Goal: Contribute content

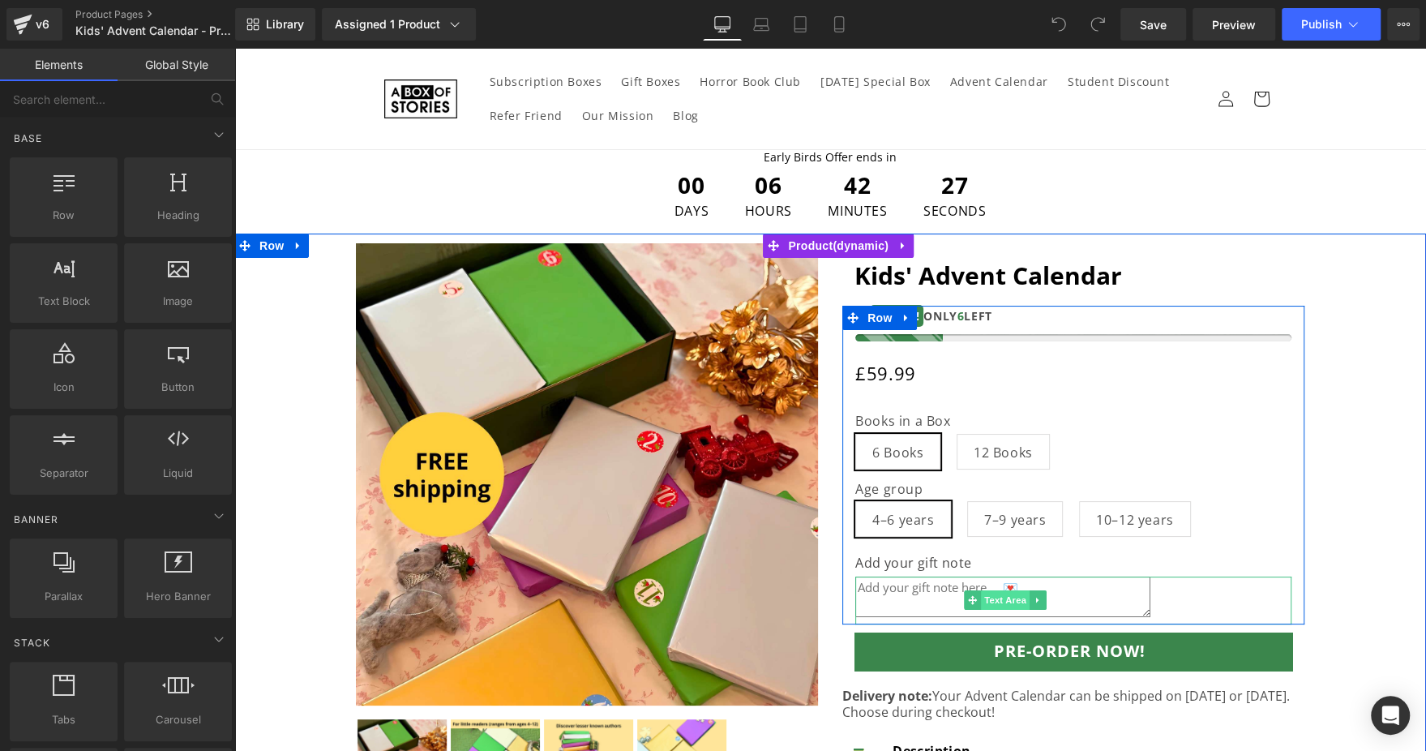
scroll to position [242, 0]
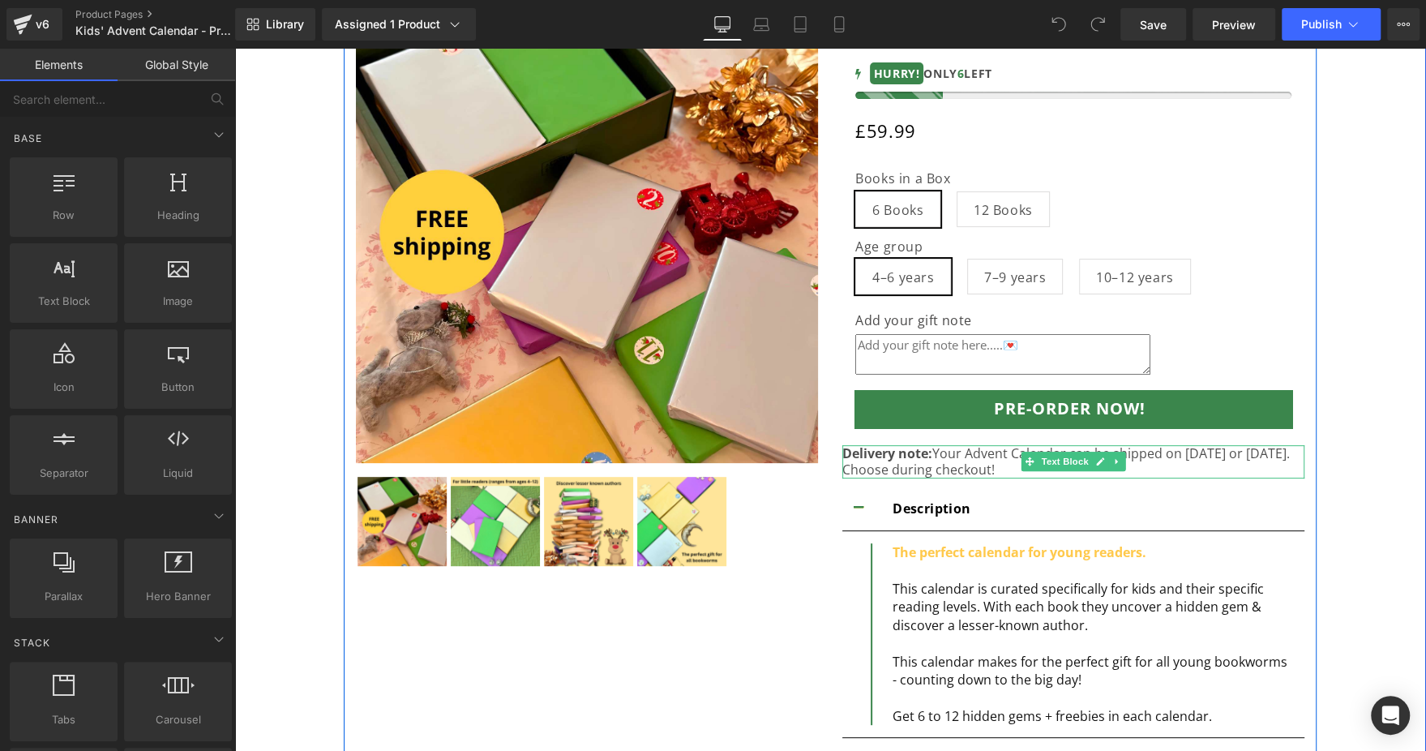
click at [945, 450] on p "Delivery note: Your Advent Calendar can be shipped on [DATE] or [DATE]. Choose …" at bounding box center [1074, 462] width 462 height 34
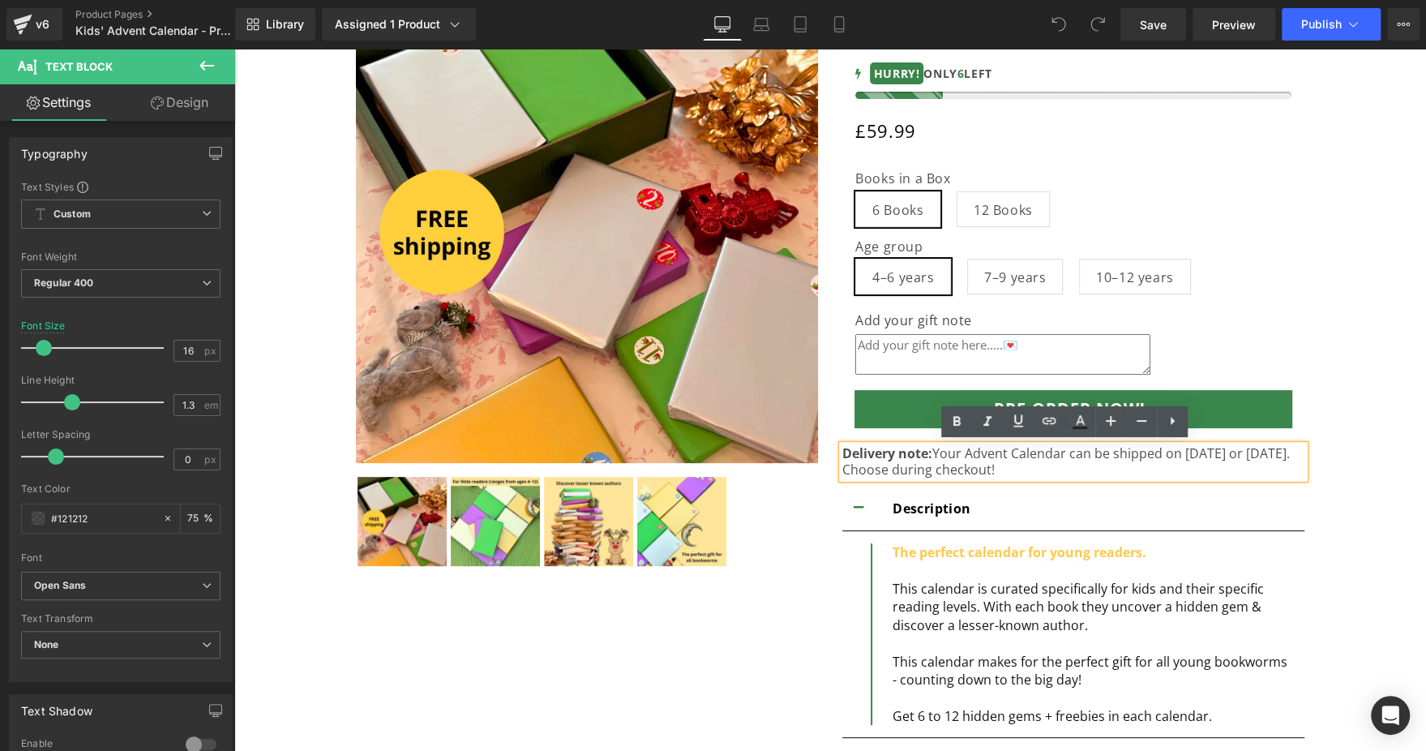
click at [1078, 457] on p "Delivery note: Your Advent Calendar can be shipped on [DATE] or [DATE]. Choose …" at bounding box center [1074, 462] width 462 height 34
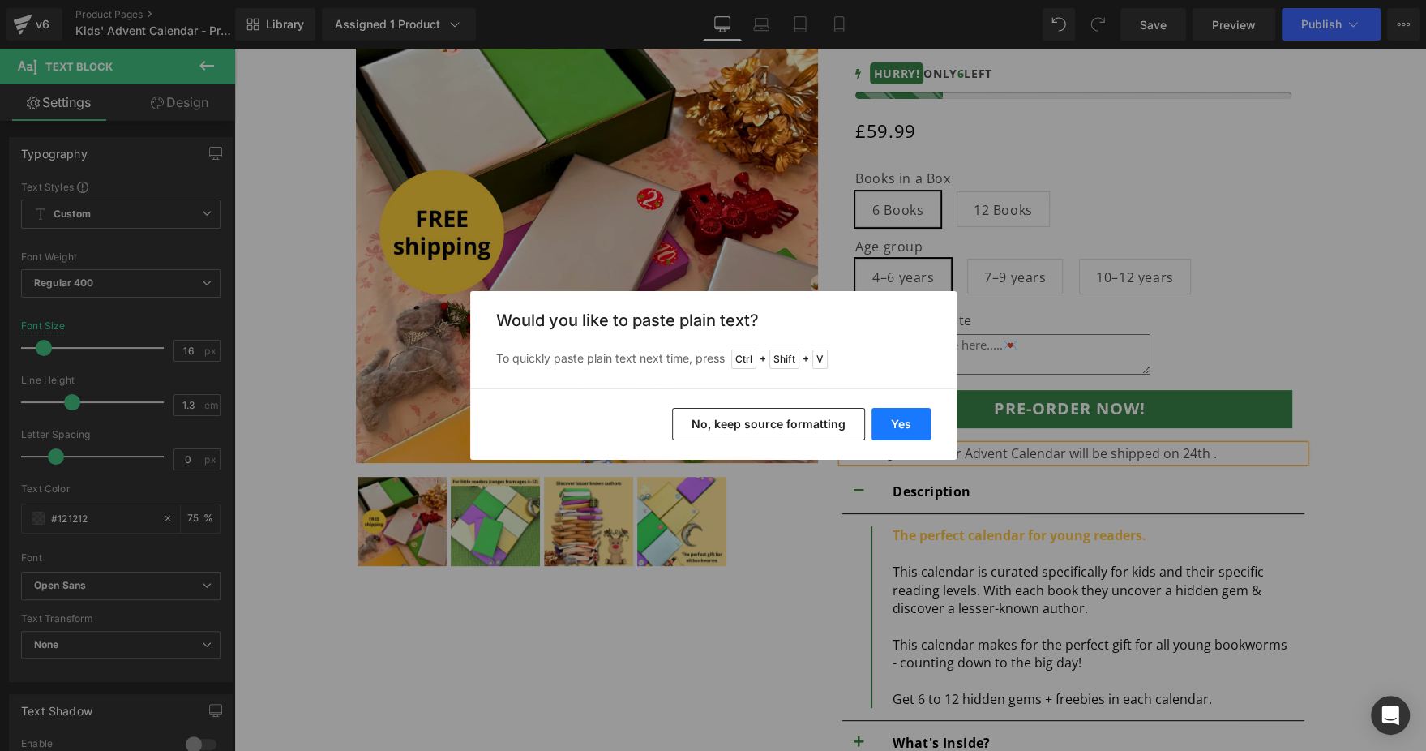
click at [899, 409] on button "Yes" at bounding box center [901, 424] width 59 height 32
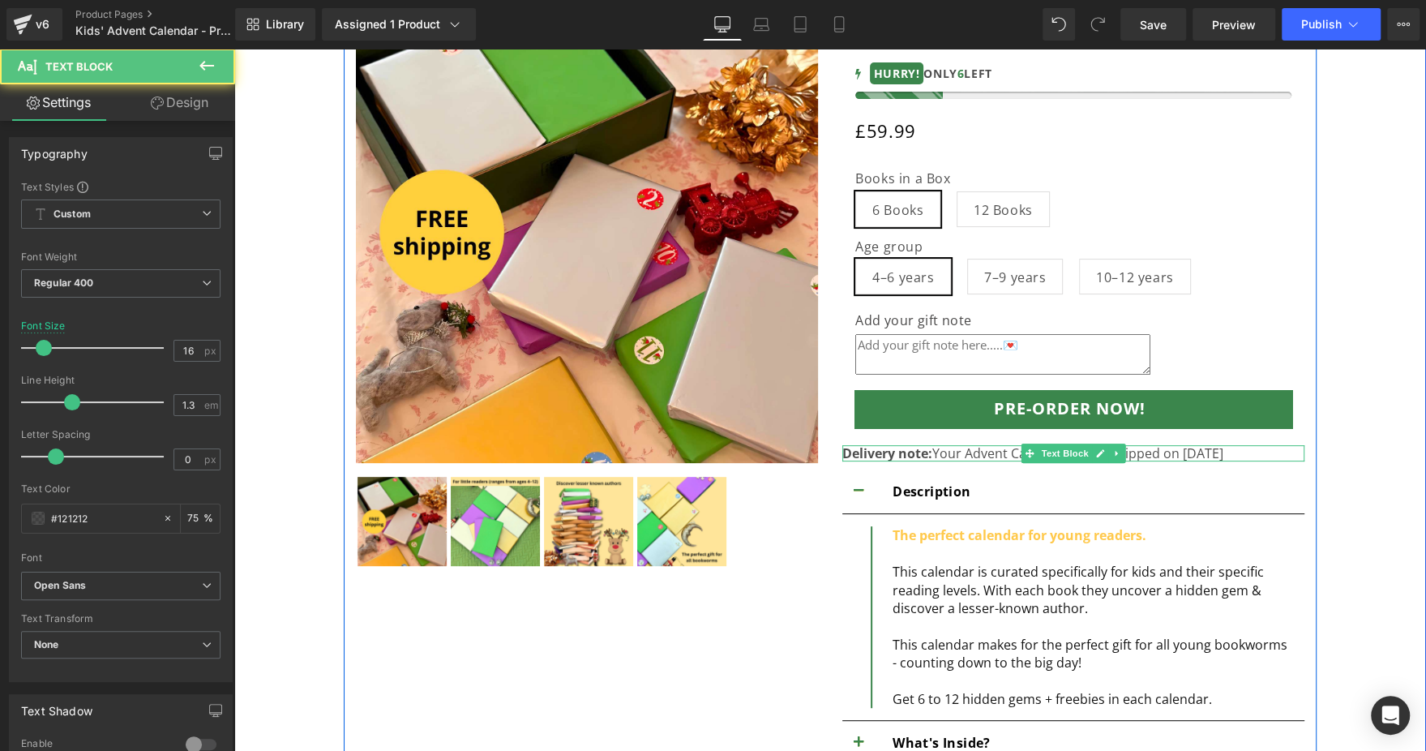
click at [1228, 452] on p "Delivery note: Your Advent Calendar will be shipped on [DATE]" at bounding box center [1074, 453] width 462 height 17
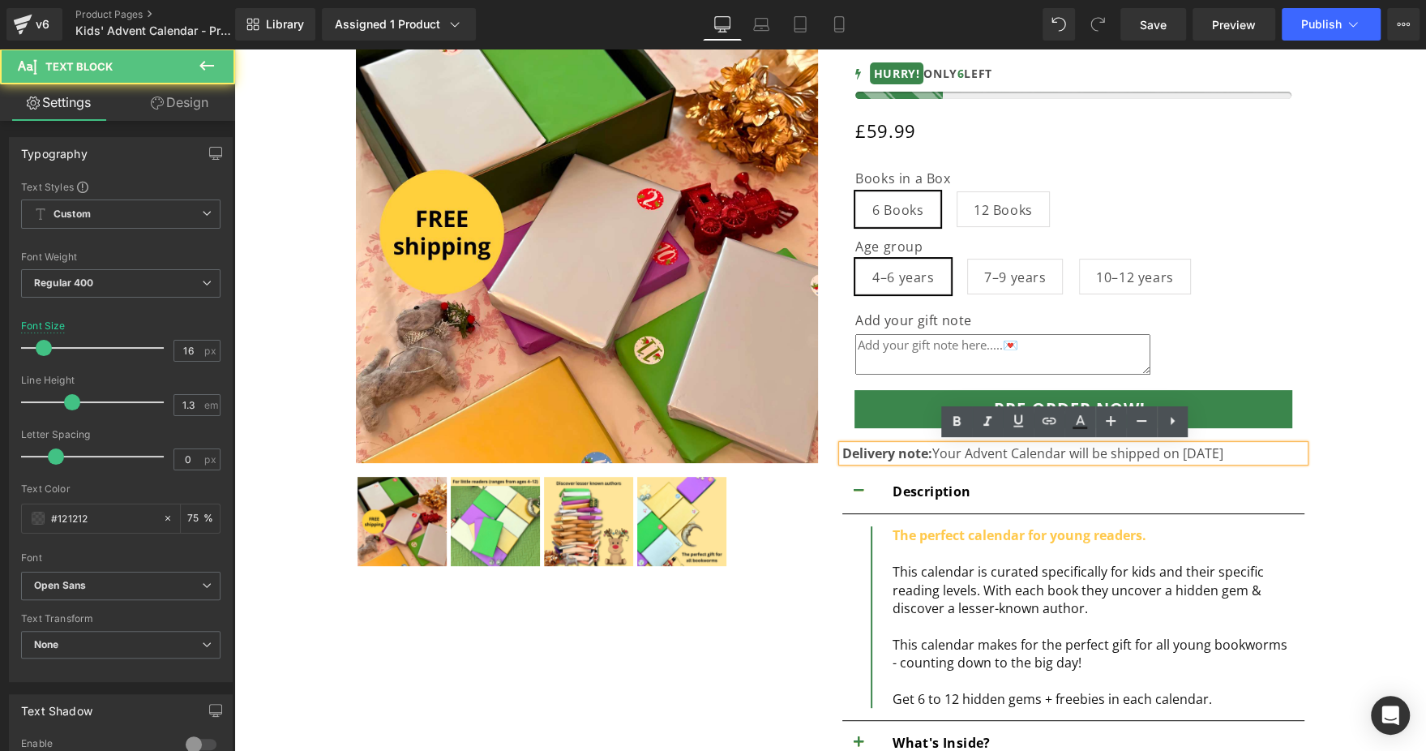
click at [1233, 452] on p "Delivery note: Your Advent Calendar will be shipped on [DATE]" at bounding box center [1074, 453] width 462 height 17
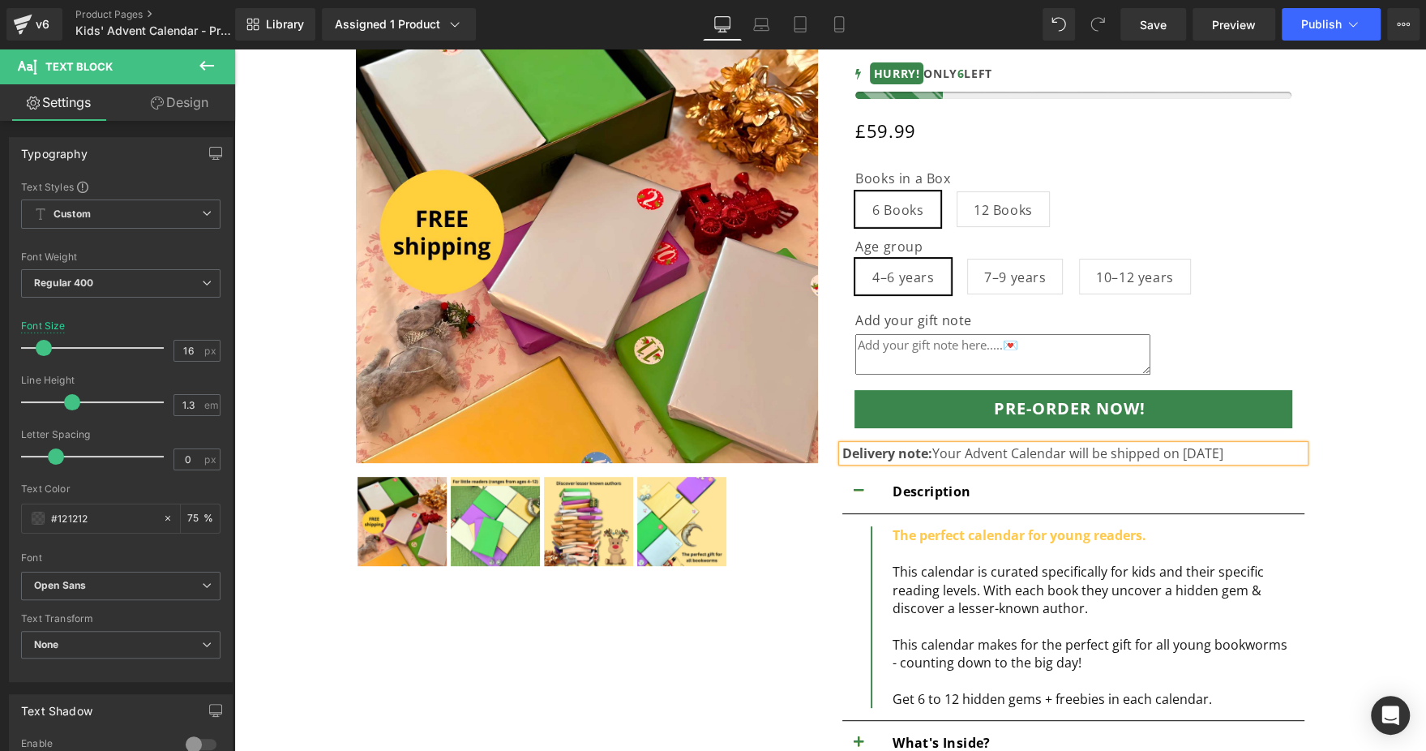
click at [1246, 452] on p "Delivery note: Your Advent Calendar will be shipped on [DATE]" at bounding box center [1074, 453] width 462 height 17
drag, startPoint x: 1266, startPoint y: 457, endPoint x: 924, endPoint y: 451, distance: 341.4
click at [924, 451] on p "Delivery note: Your Advent Calendar will be shipped on [DATE]" at bounding box center [1074, 453] width 462 height 17
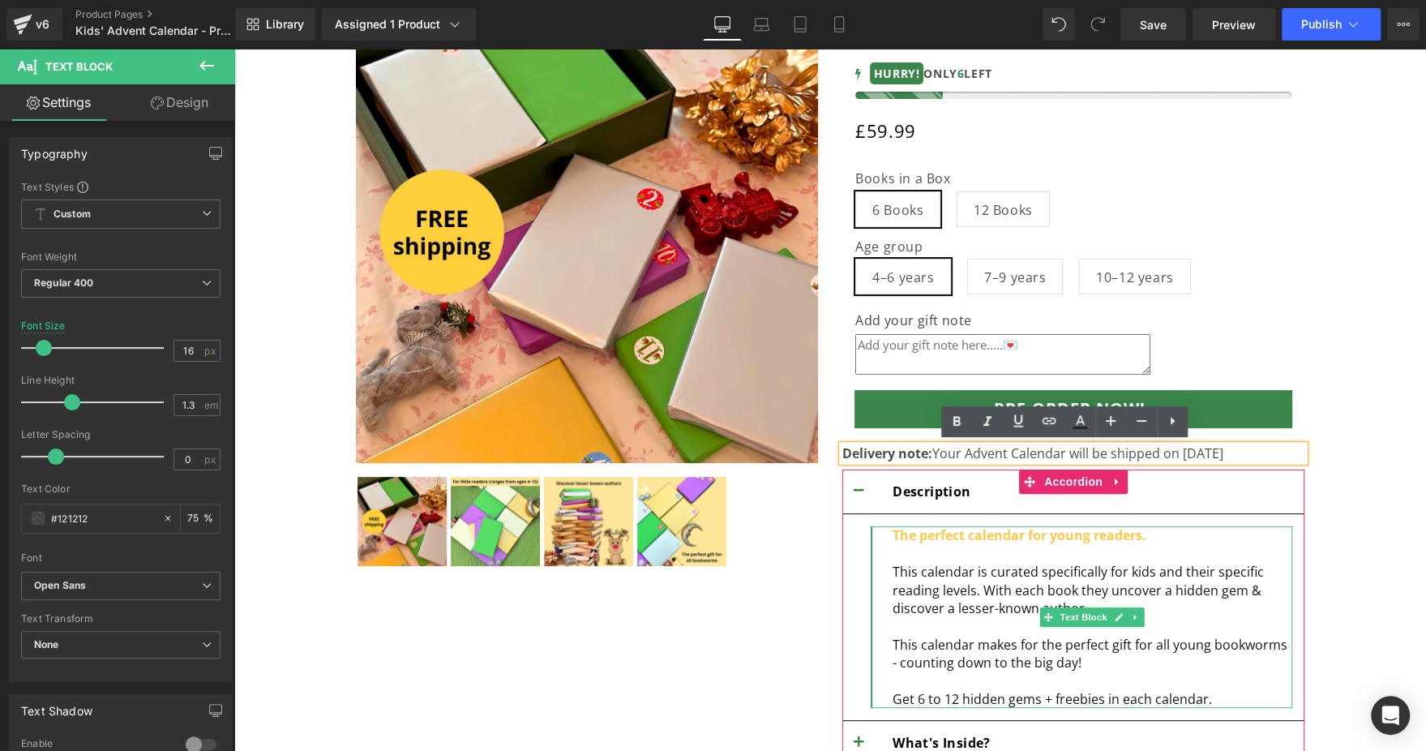
copy p "Your Advent Calendar will be shipped on [DATE]"
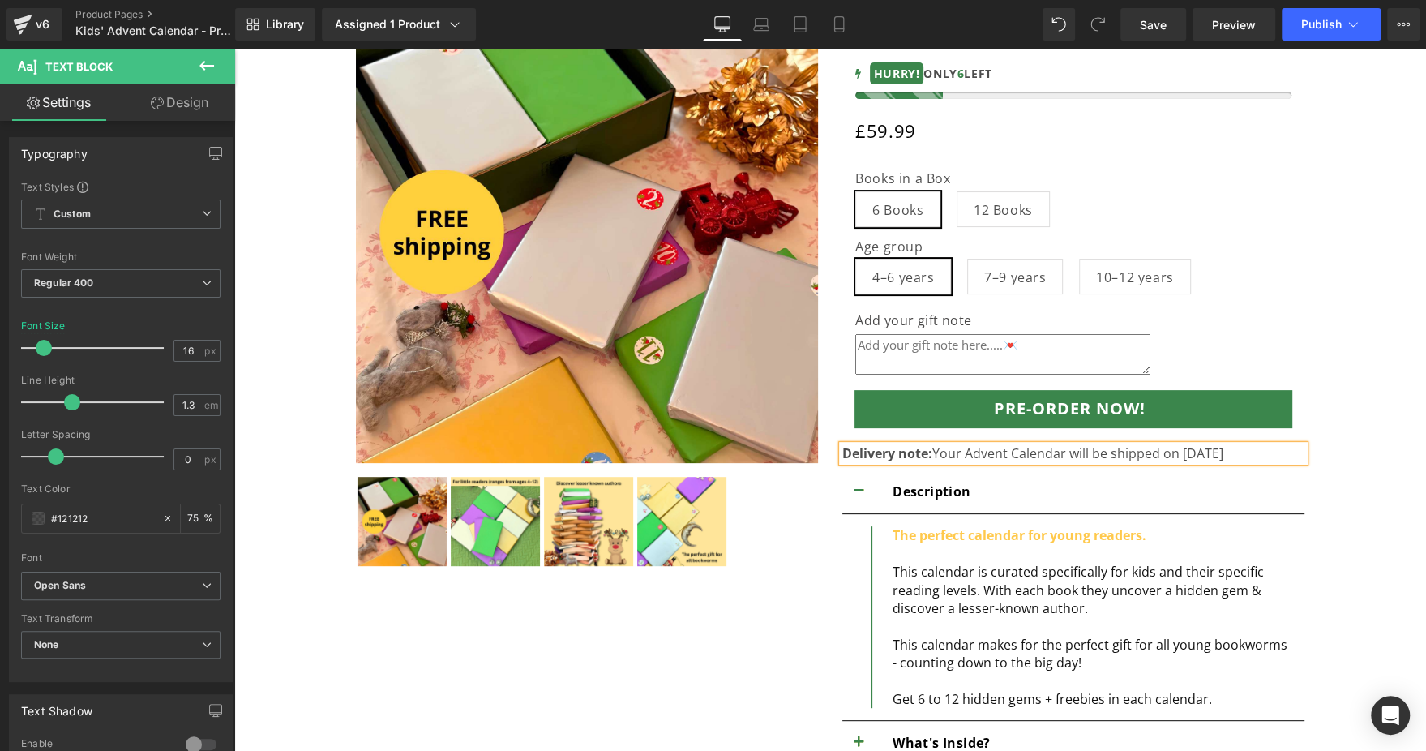
drag, startPoint x: 1323, startPoint y: 373, endPoint x: 1326, endPoint y: 358, distance: 14.8
click at [1323, 373] on div "Sale Off" at bounding box center [830, 639] width 1176 height 1277
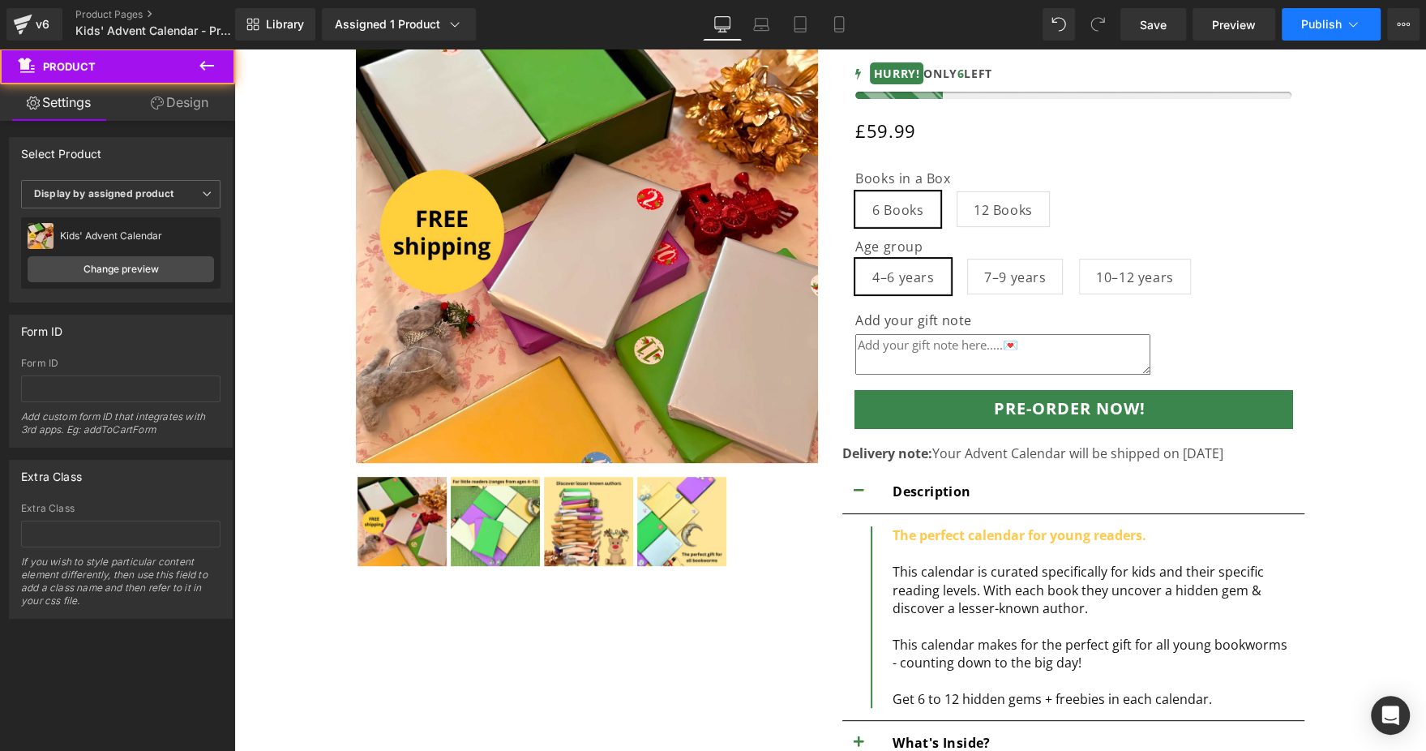
click at [1297, 21] on button "Publish" at bounding box center [1331, 24] width 99 height 32
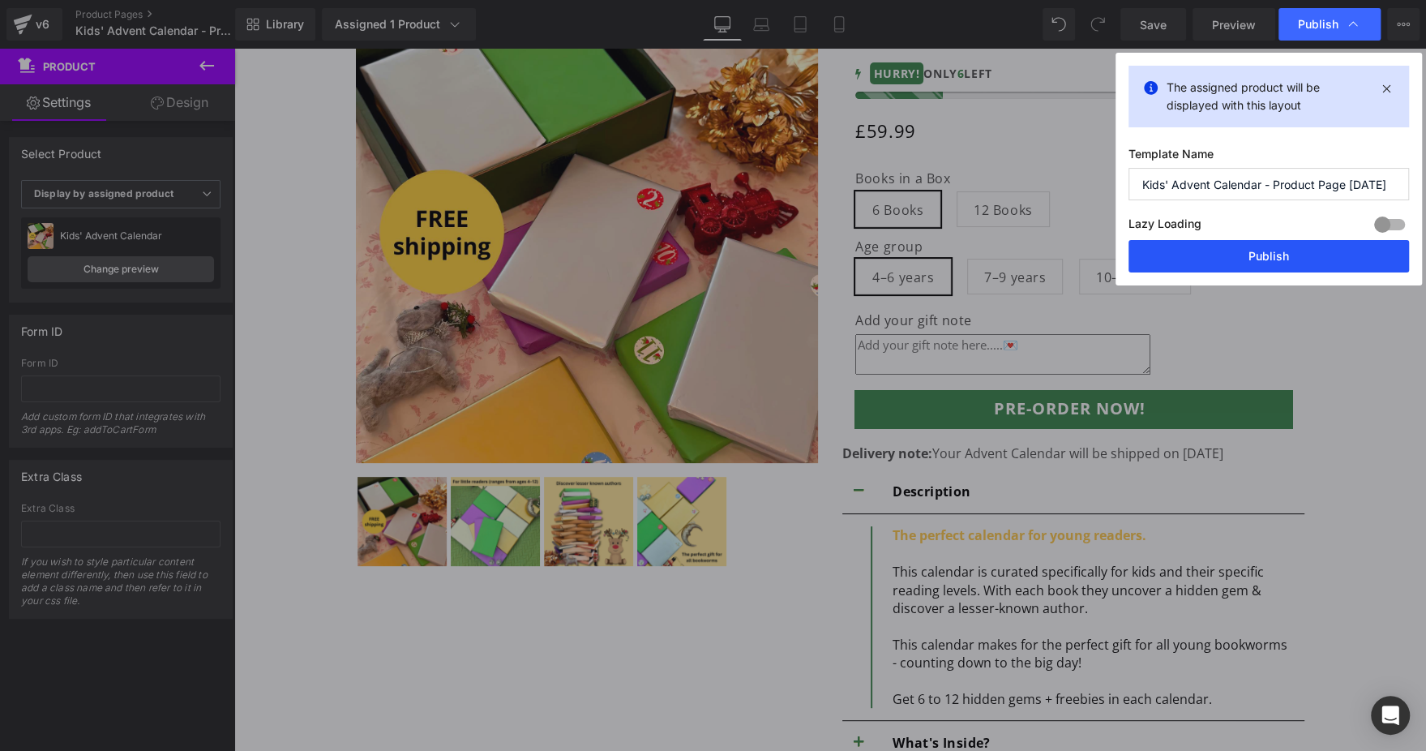
click at [1242, 242] on button "Publish" at bounding box center [1269, 256] width 281 height 32
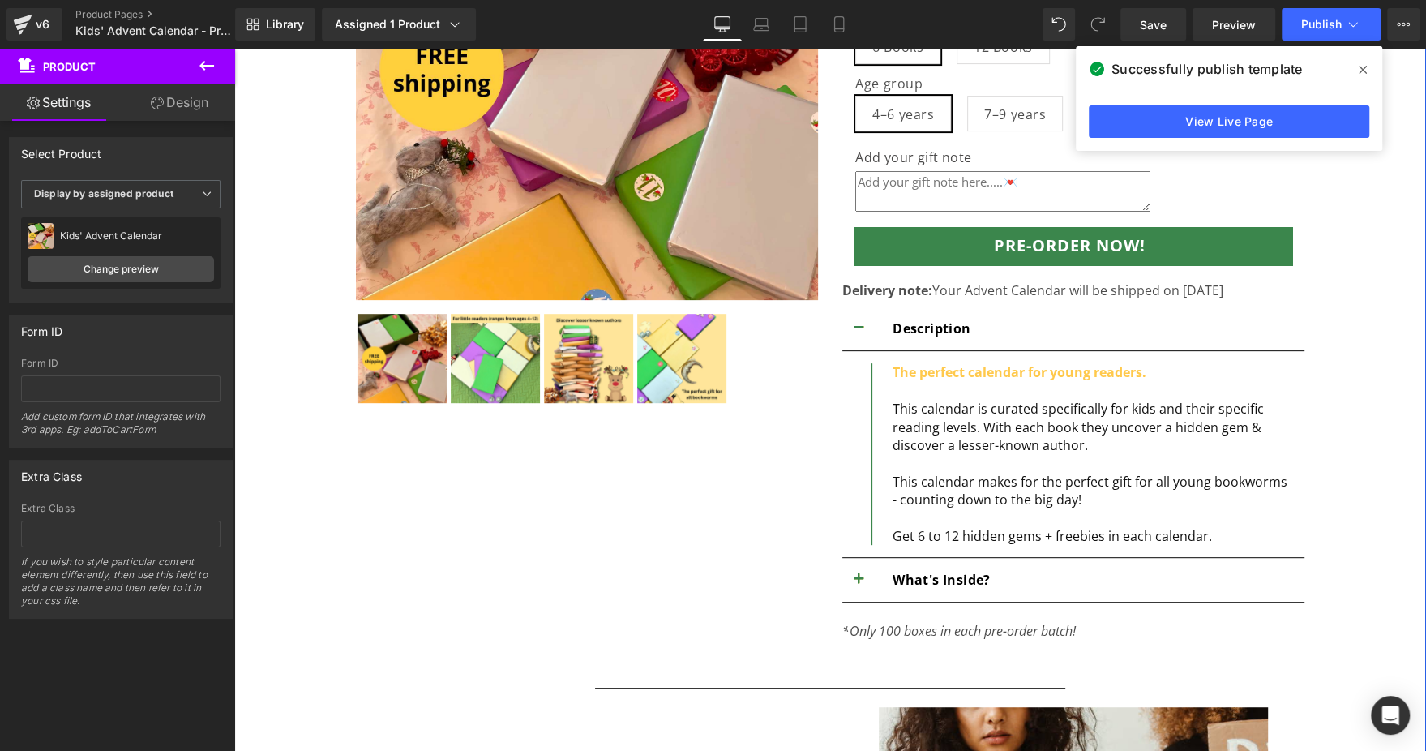
scroll to position [486, 0]
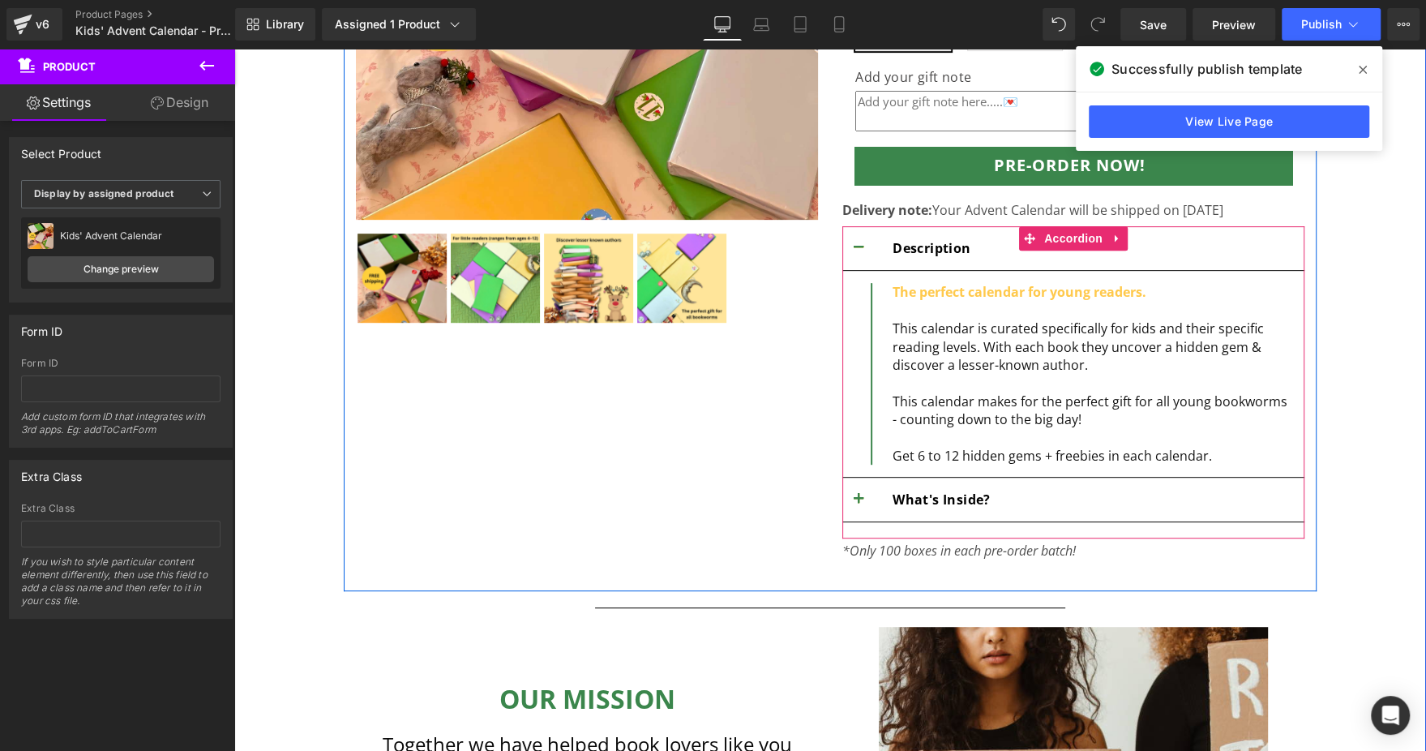
click at [843, 487] on button "button" at bounding box center [859, 500] width 32 height 44
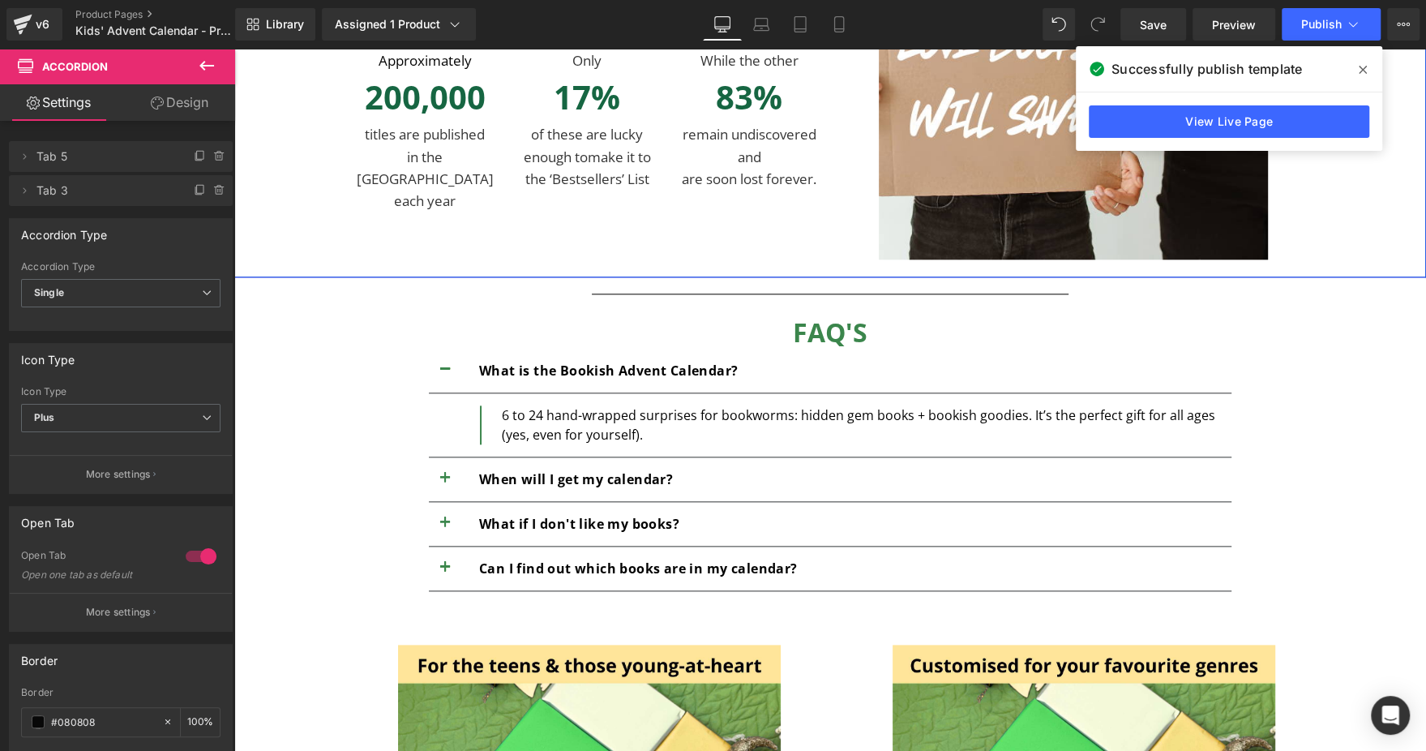
scroll to position [1459, 0]
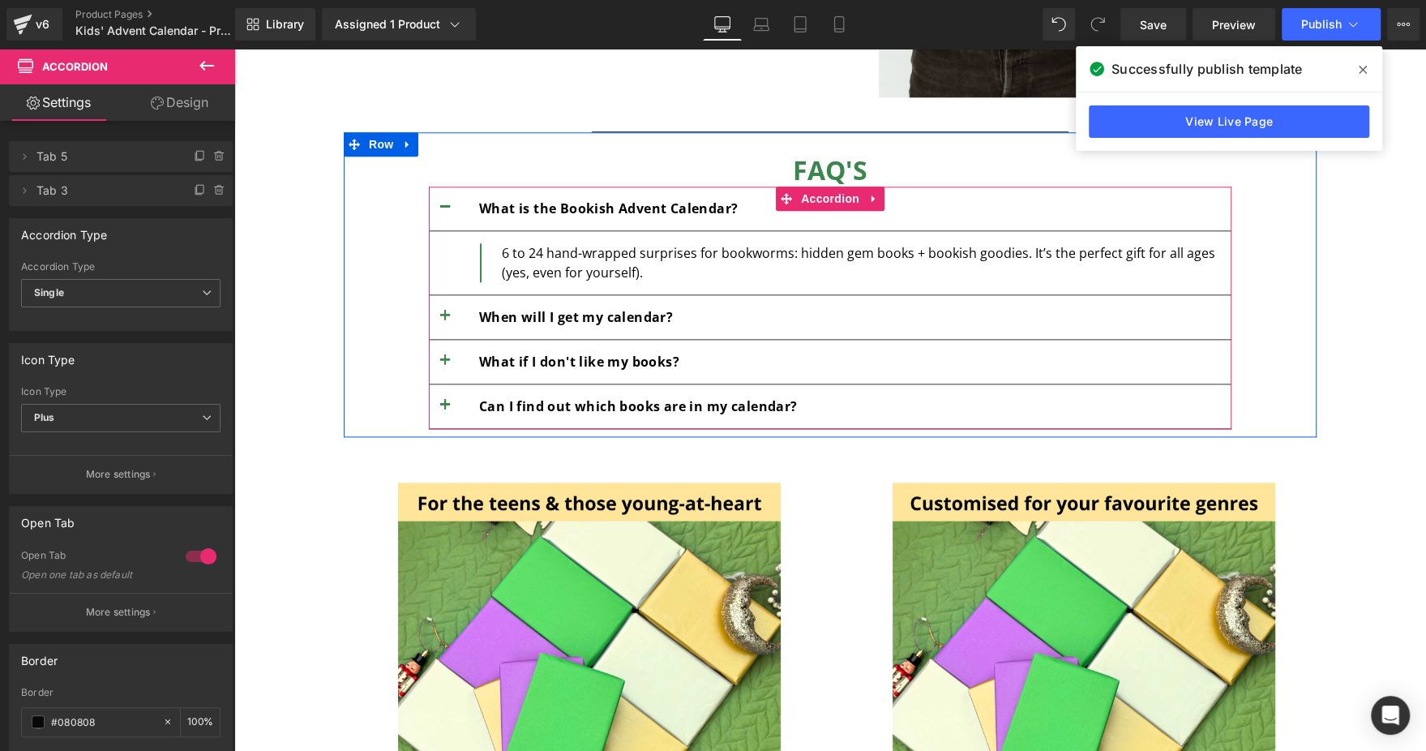
click at [441, 306] on button "button" at bounding box center [445, 317] width 32 height 44
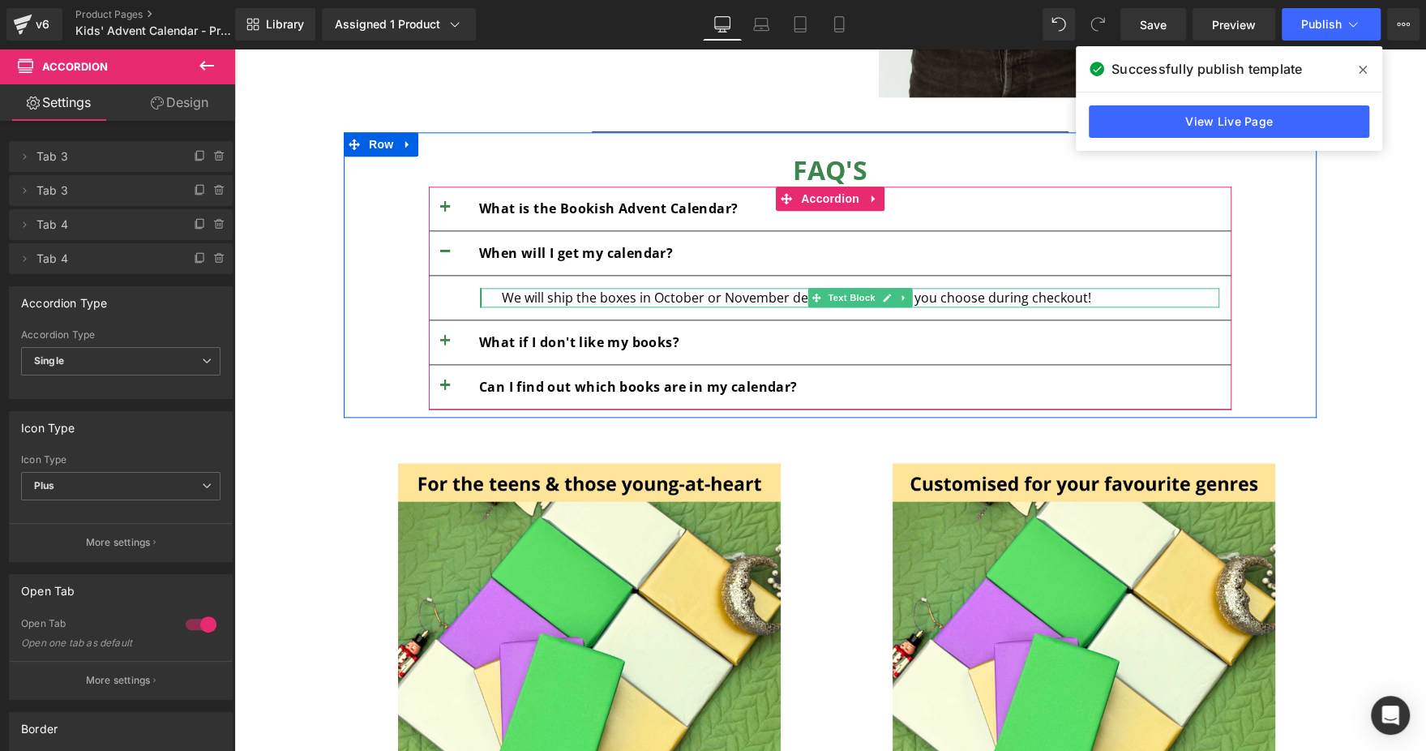
click at [566, 289] on div at bounding box center [850, 290] width 740 height 4
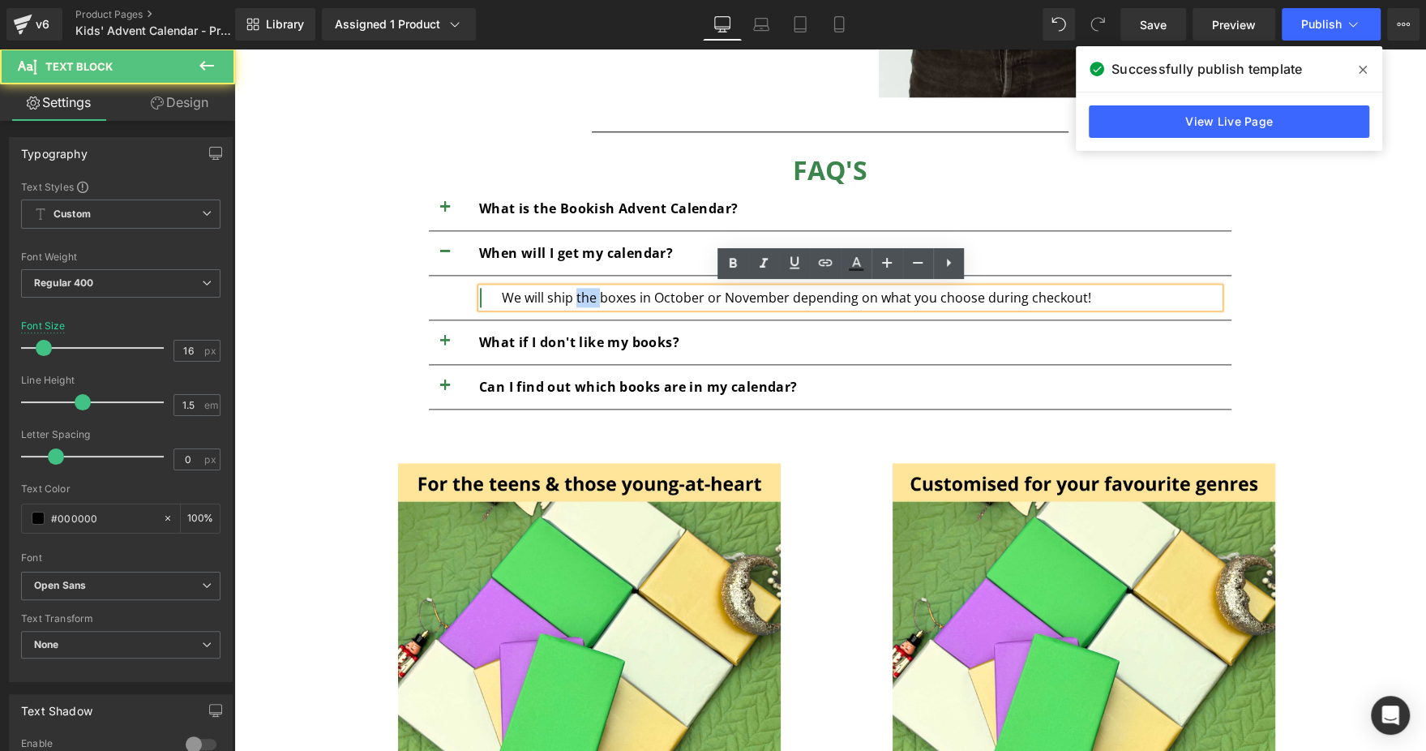
click at [566, 289] on div "We will ship the boxes in October or November depending on what you choose duri…" at bounding box center [861, 297] width 718 height 19
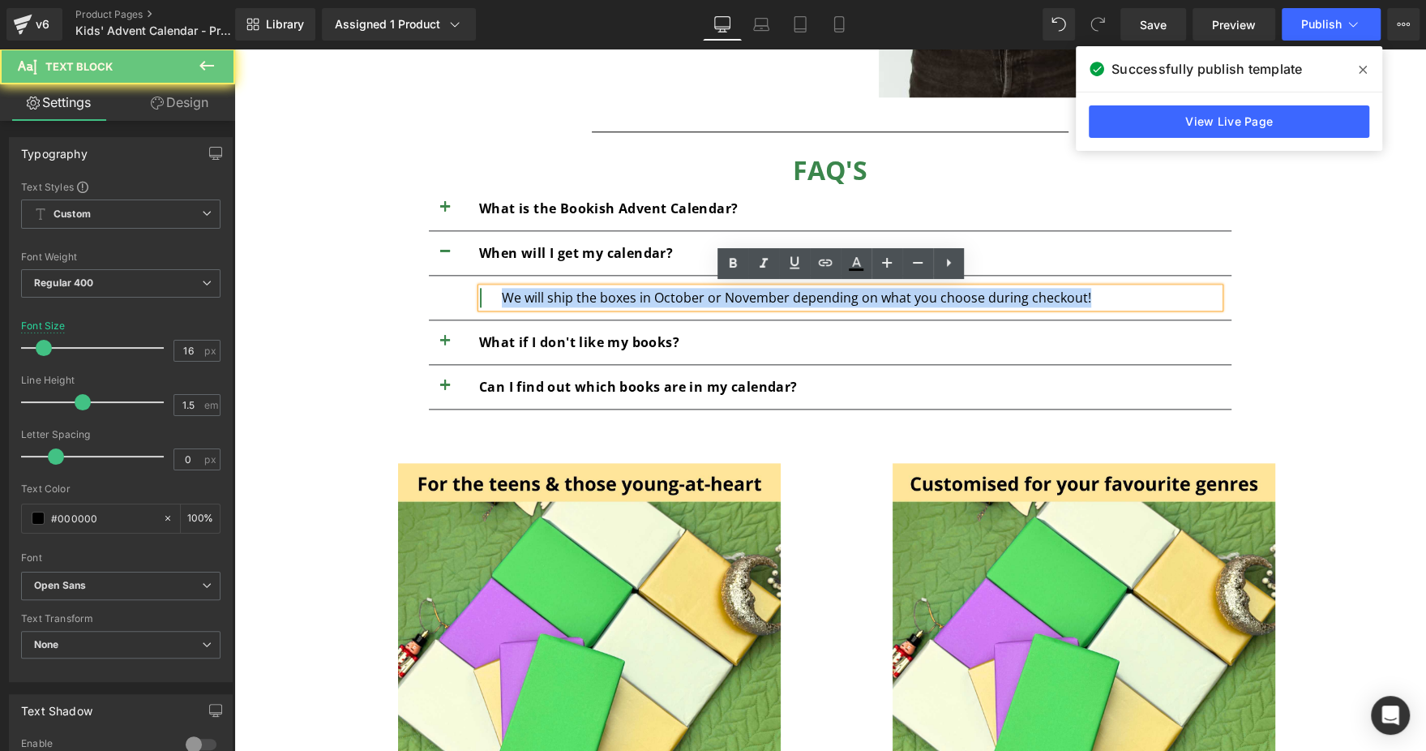
click at [566, 289] on div "We will ship the boxes in October or November depending on what you choose duri…" at bounding box center [861, 297] width 718 height 19
paste div
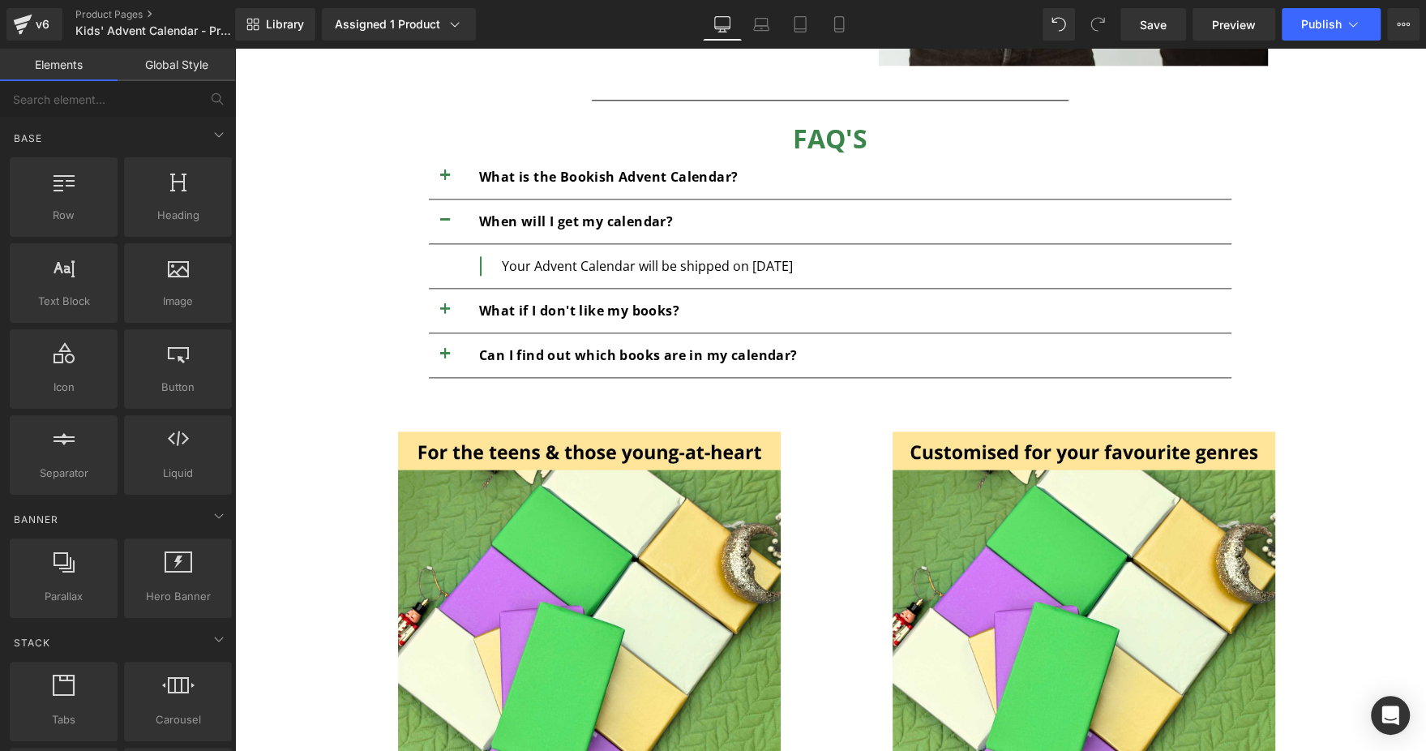
scroll to position [2068, 0]
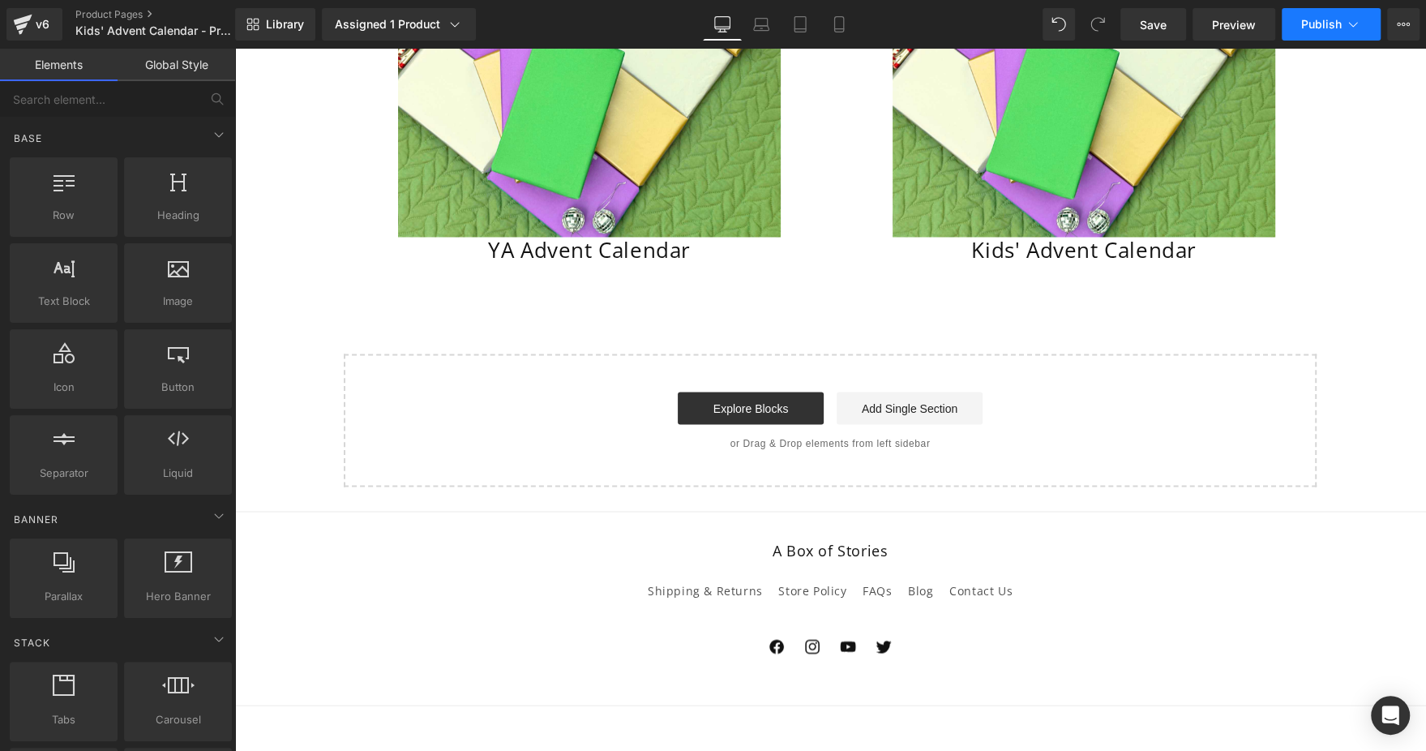
click at [1334, 15] on button "Publish" at bounding box center [1331, 24] width 99 height 32
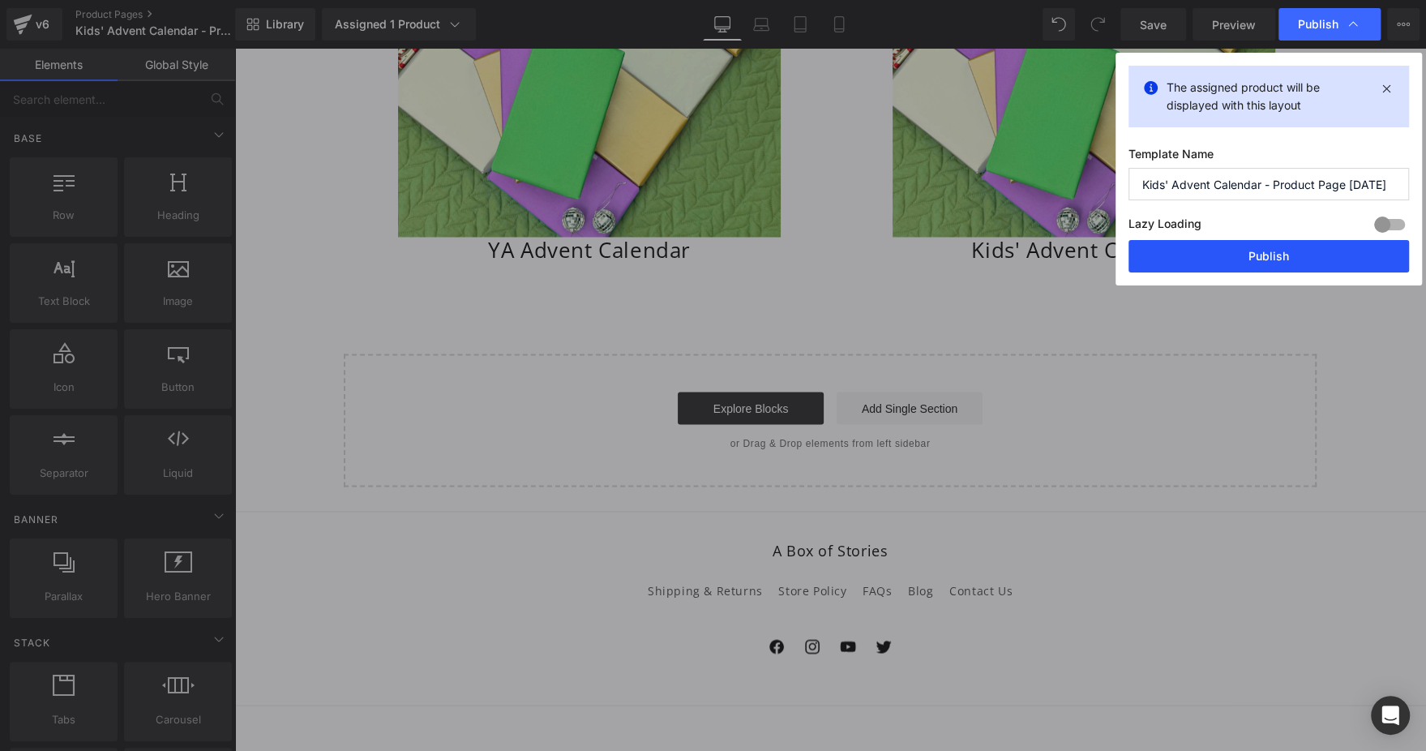
click at [1260, 250] on button "Publish" at bounding box center [1269, 256] width 281 height 32
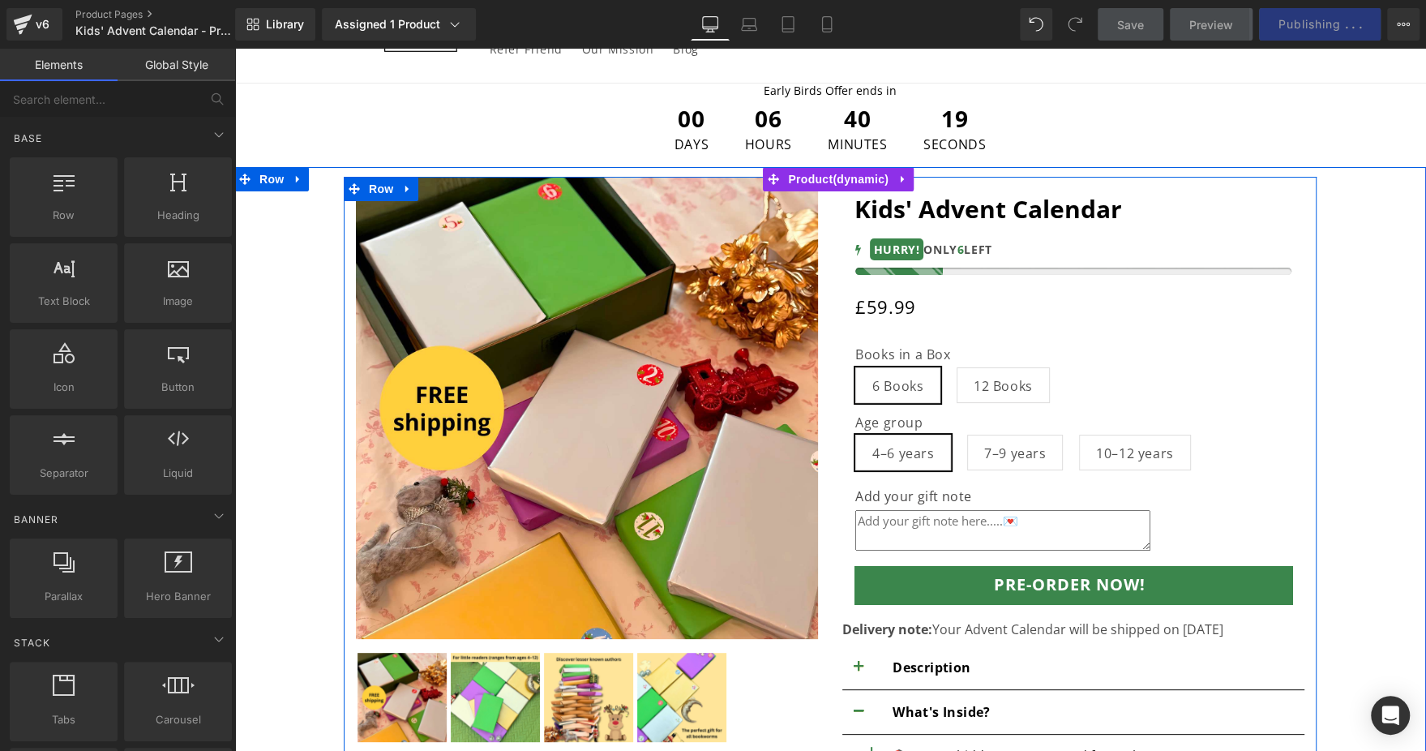
scroll to position [0, 0]
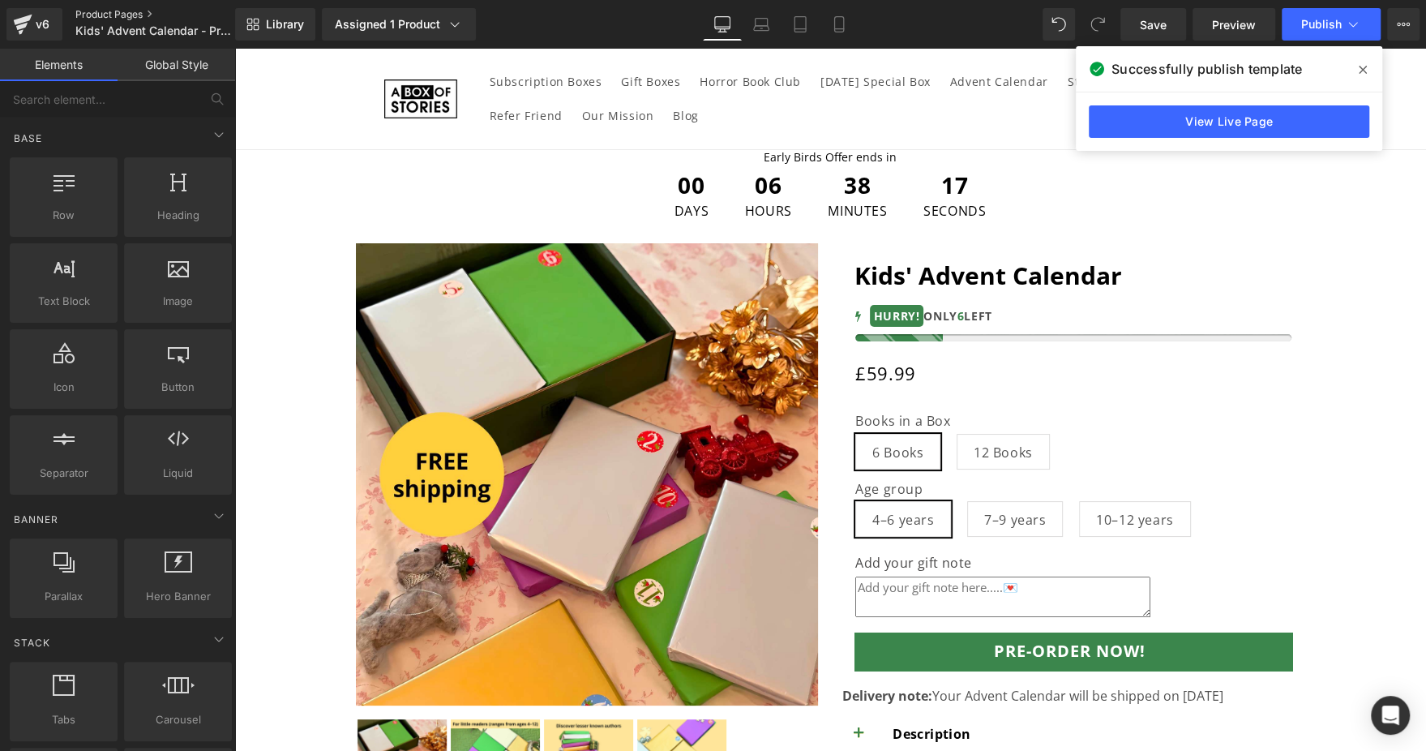
click at [83, 11] on link "Product Pages" at bounding box center [168, 14] width 187 height 13
